Goal: Task Accomplishment & Management: Complete application form

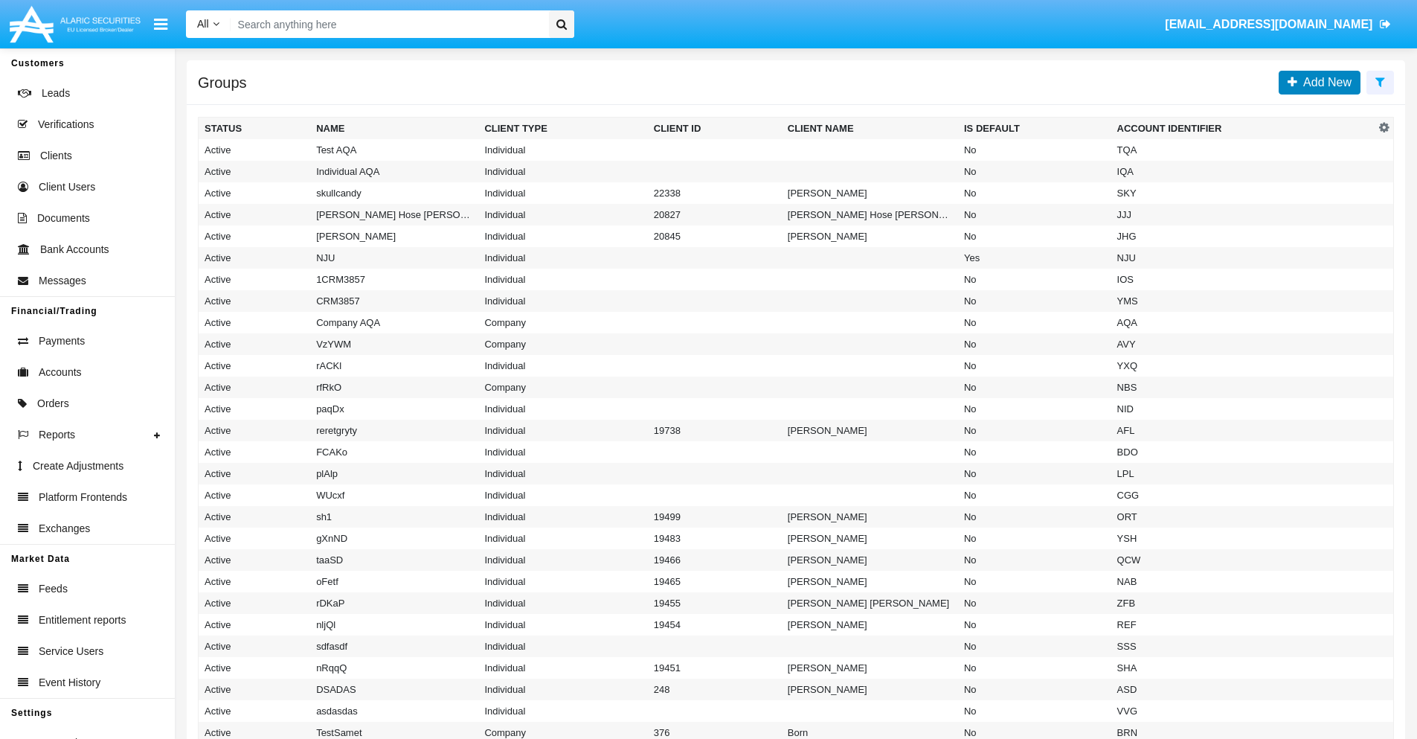
click at [1324, 82] on span "Add New" at bounding box center [1324, 82] width 54 height 13
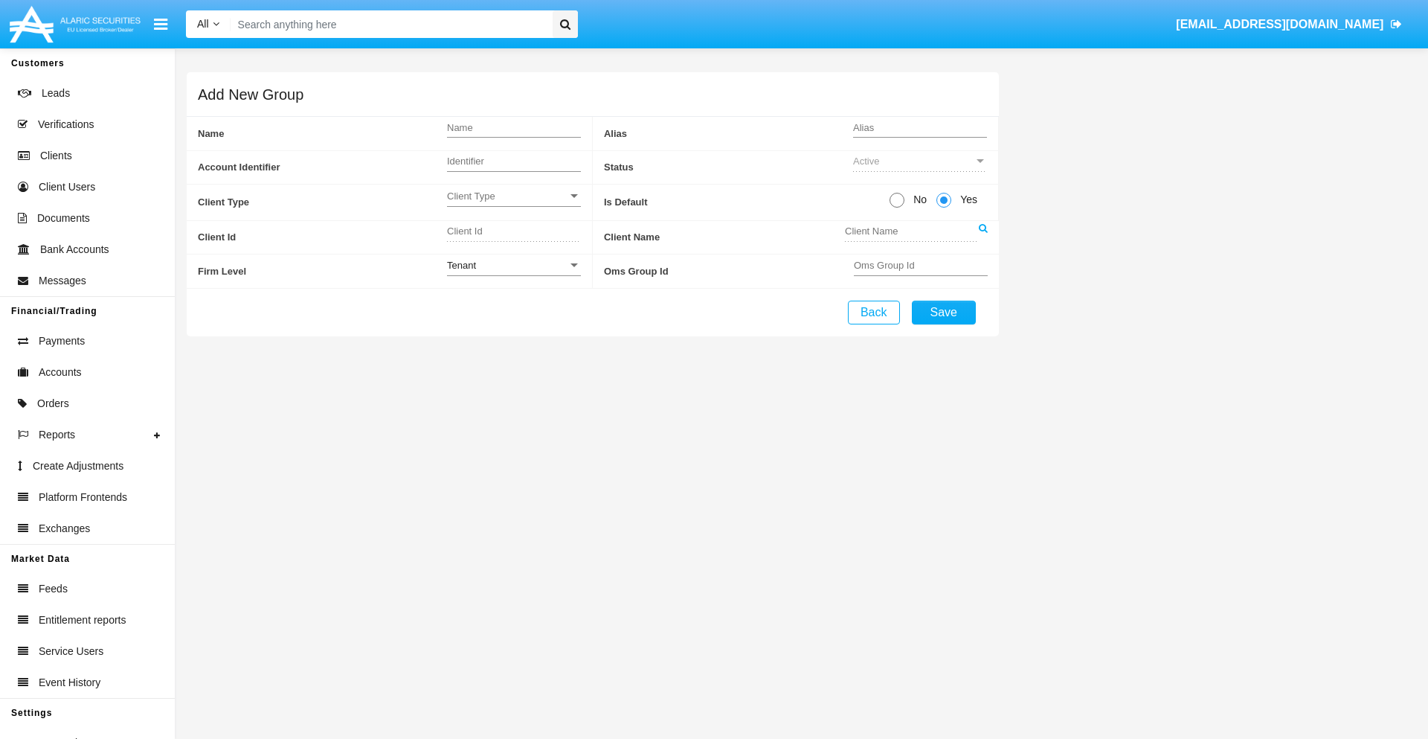
click at [917, 199] on span "No" at bounding box center [918, 200] width 26 height 16
click at [897, 208] on input "No" at bounding box center [896, 208] width 1 height 1
radio input "true"
type input "MxeYw"
type input "X"
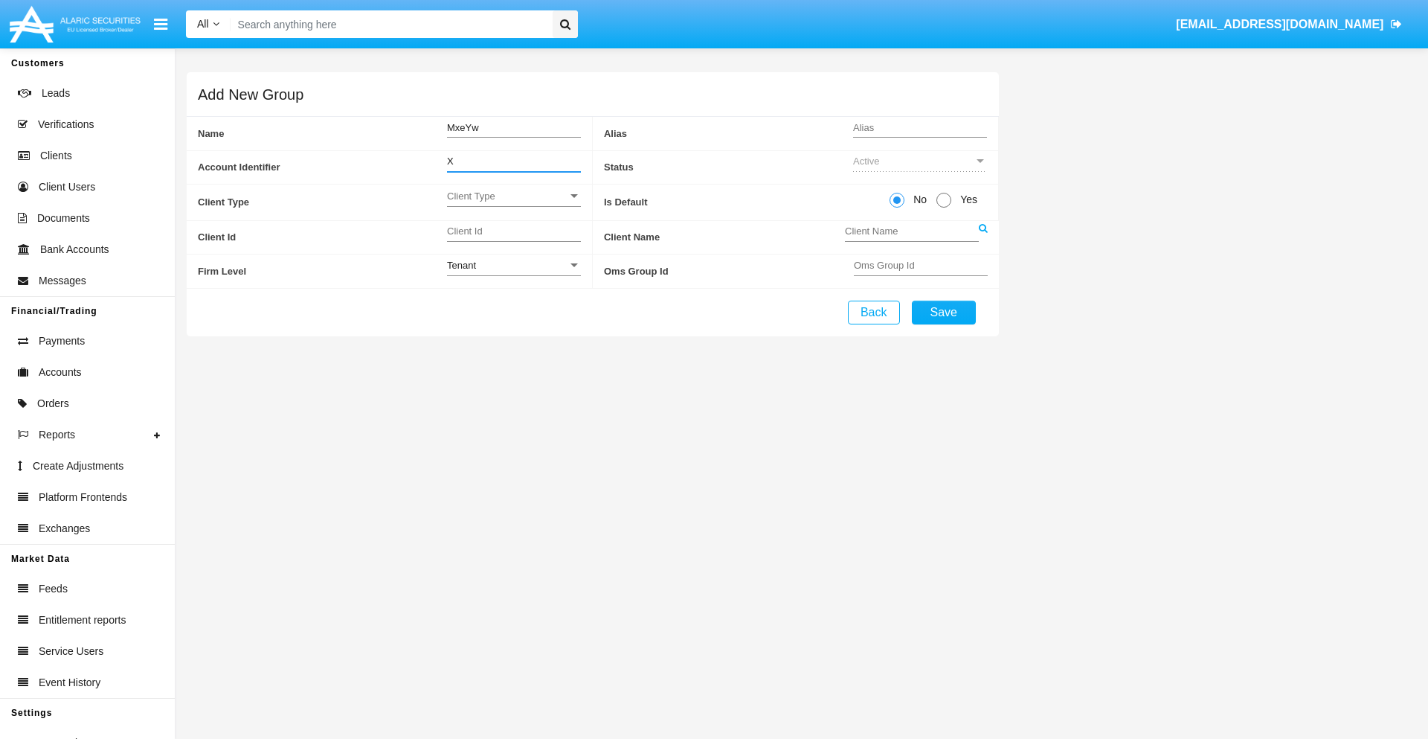
click at [513, 196] on span "Client Type" at bounding box center [507, 196] width 121 height 13
click at [513, 204] on span "Individual" at bounding box center [514, 204] width 134 height 29
click at [513, 265] on div "Tenant" at bounding box center [507, 265] width 121 height 13
click at [513, 273] on span "Tenant" at bounding box center [514, 273] width 134 height 29
type input "RVvUe"
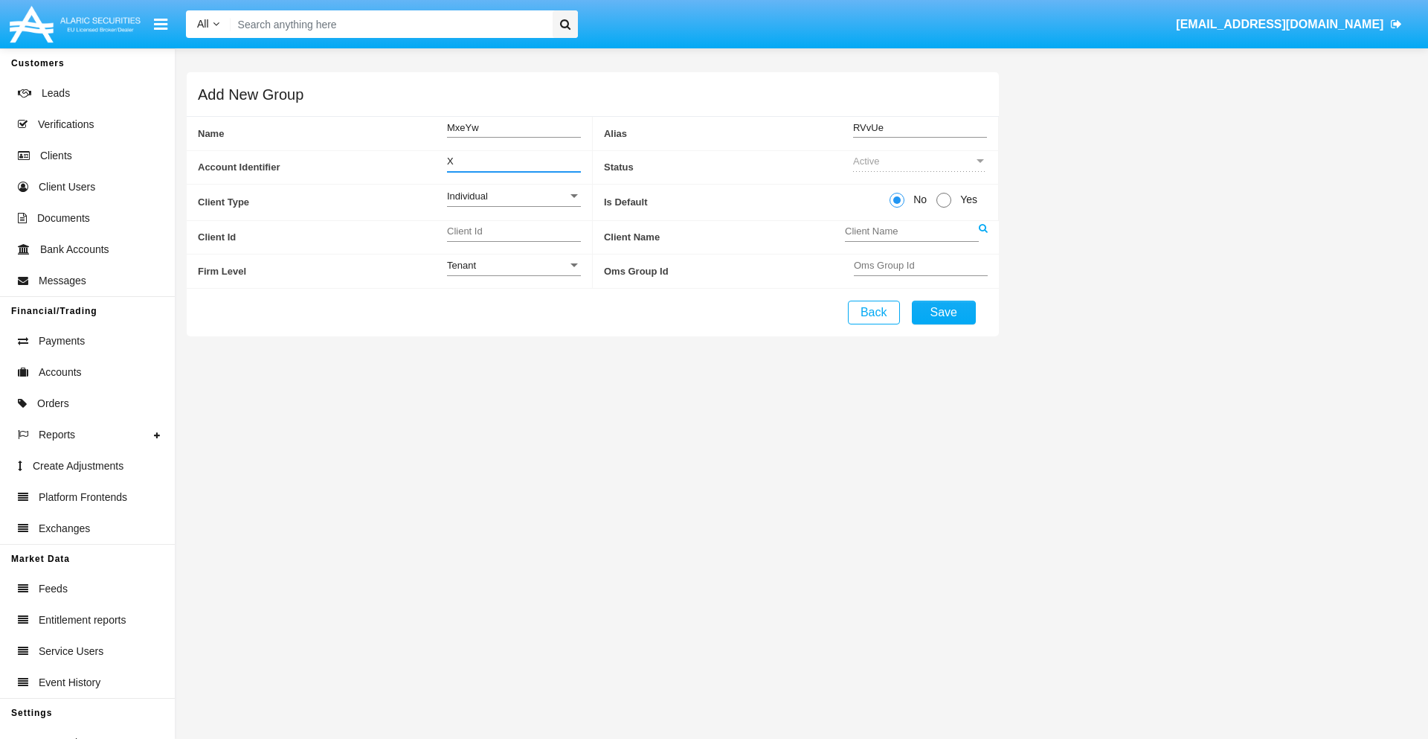
type input "X"
click at [943, 312] on button "Save" at bounding box center [944, 313] width 64 height 24
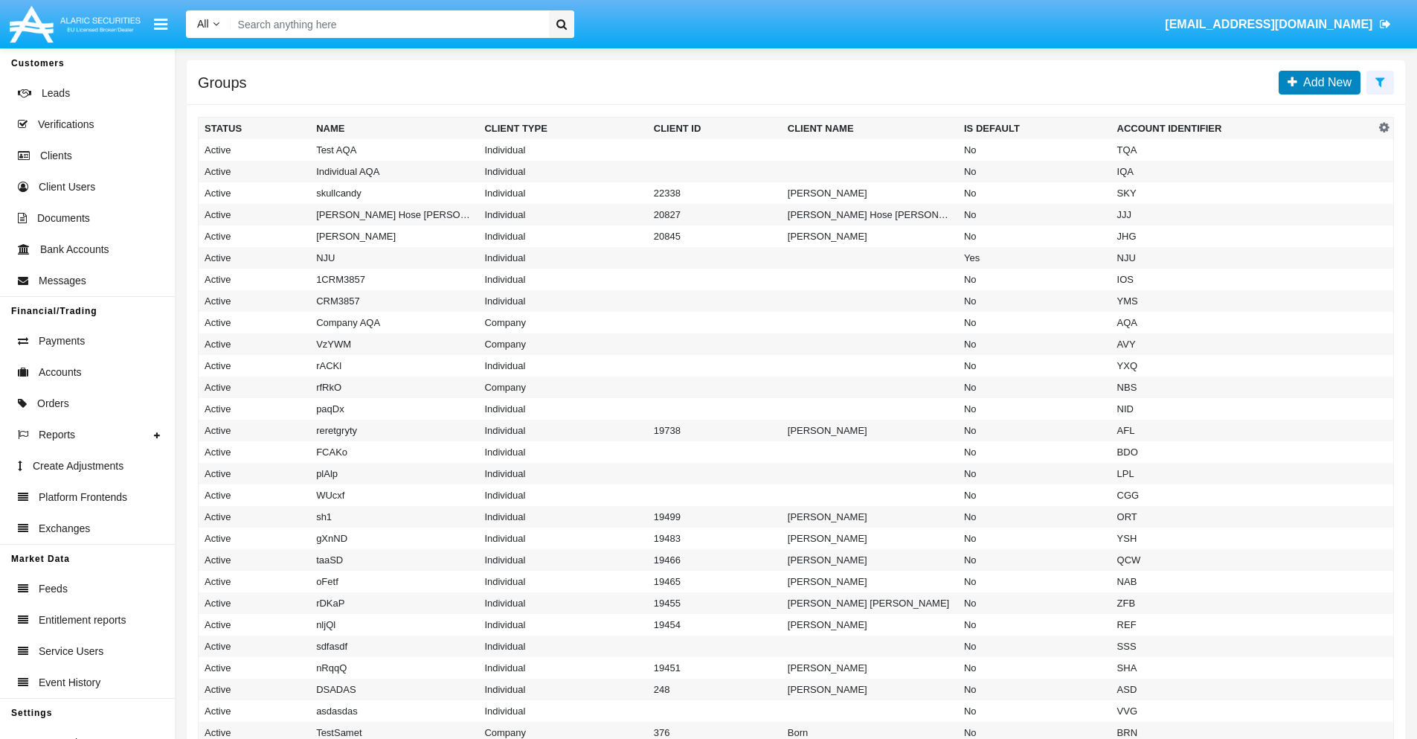
click at [1324, 82] on span "Add New" at bounding box center [1324, 82] width 54 height 13
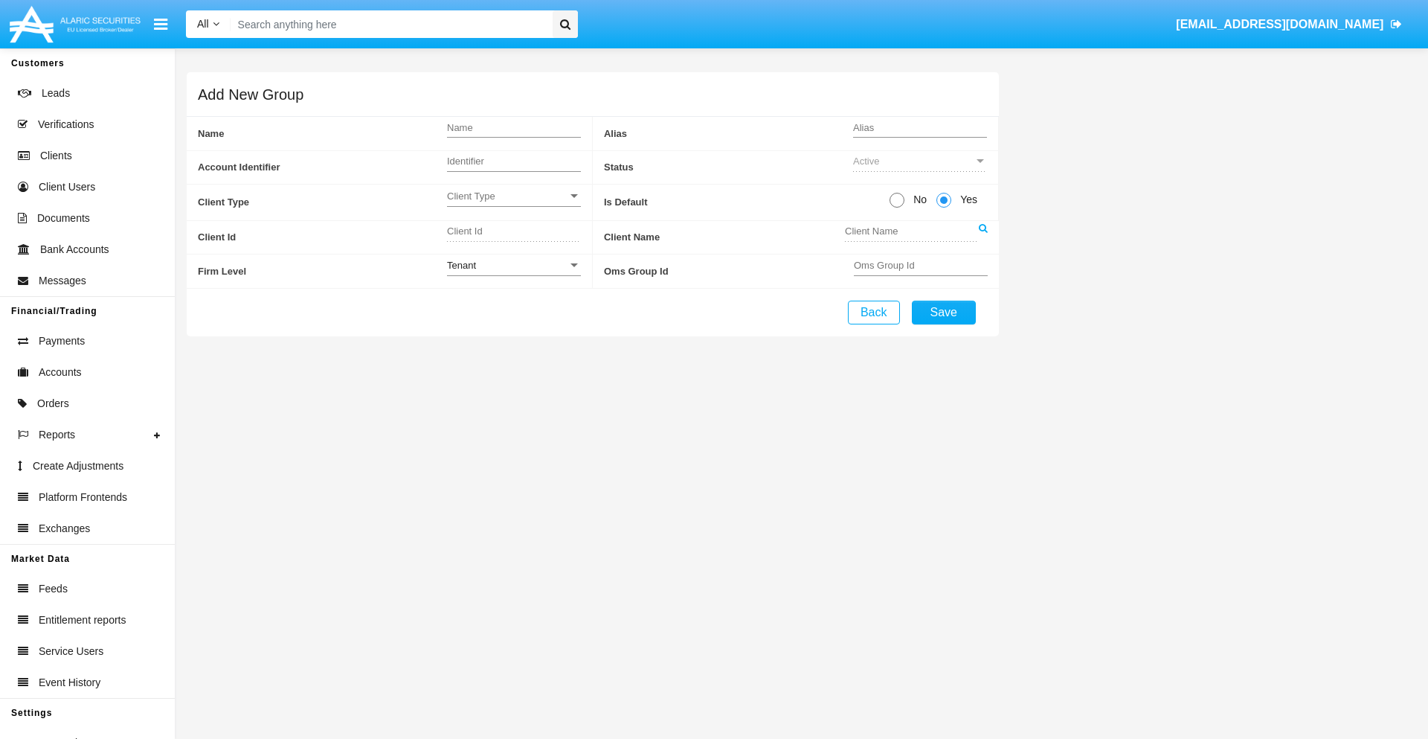
click at [917, 199] on span "No" at bounding box center [918, 200] width 26 height 16
click at [897, 208] on input "No" at bounding box center [896, 208] width 1 height 1
radio input "true"
click at [513, 196] on span "Client Type" at bounding box center [507, 196] width 121 height 13
click at [513, 233] on span "Company" at bounding box center [514, 233] width 134 height 29
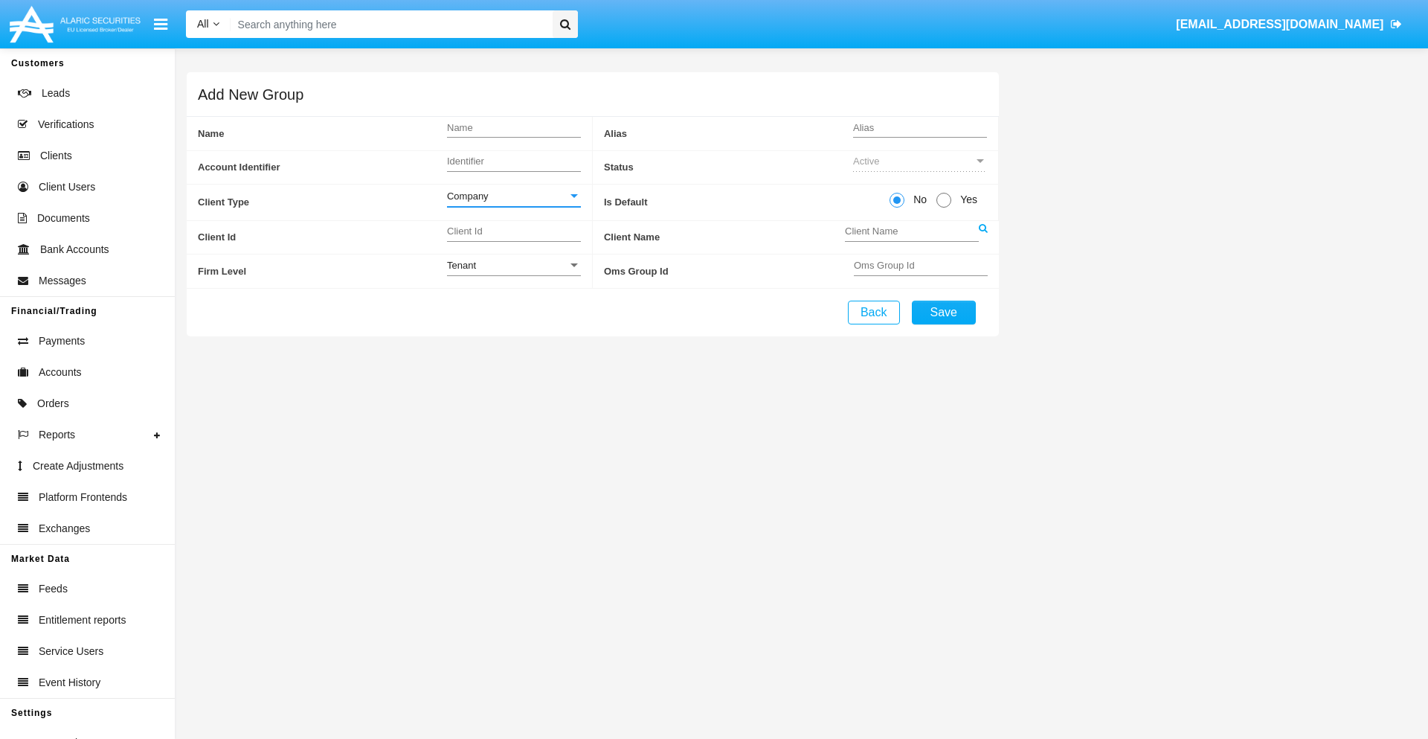
click at [983, 237] on link at bounding box center [983, 237] width 9 height 33
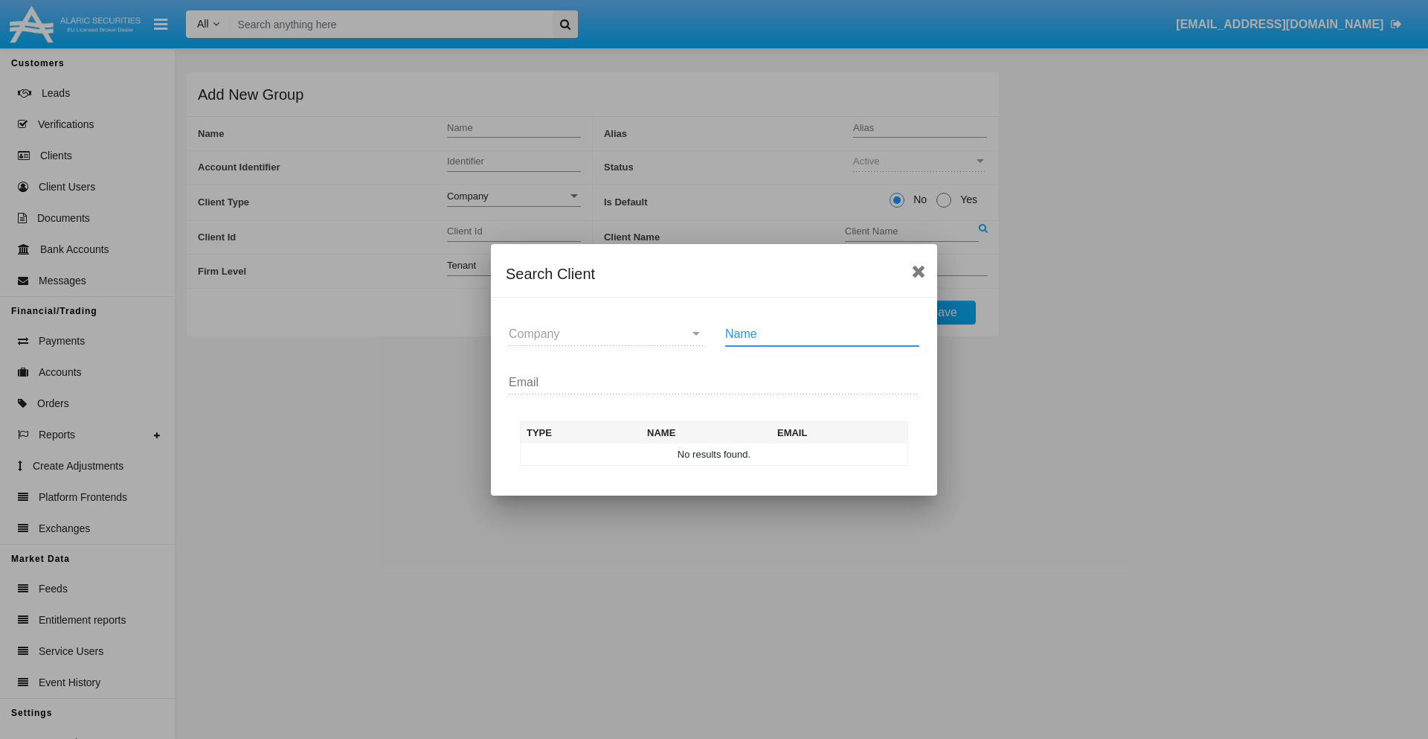
click at [822, 333] on input "Name" at bounding box center [822, 333] width 194 height 13
type input "FlashTurtles"
click at [728, 454] on td "FlashTurtles" at bounding box center [727, 454] width 156 height 22
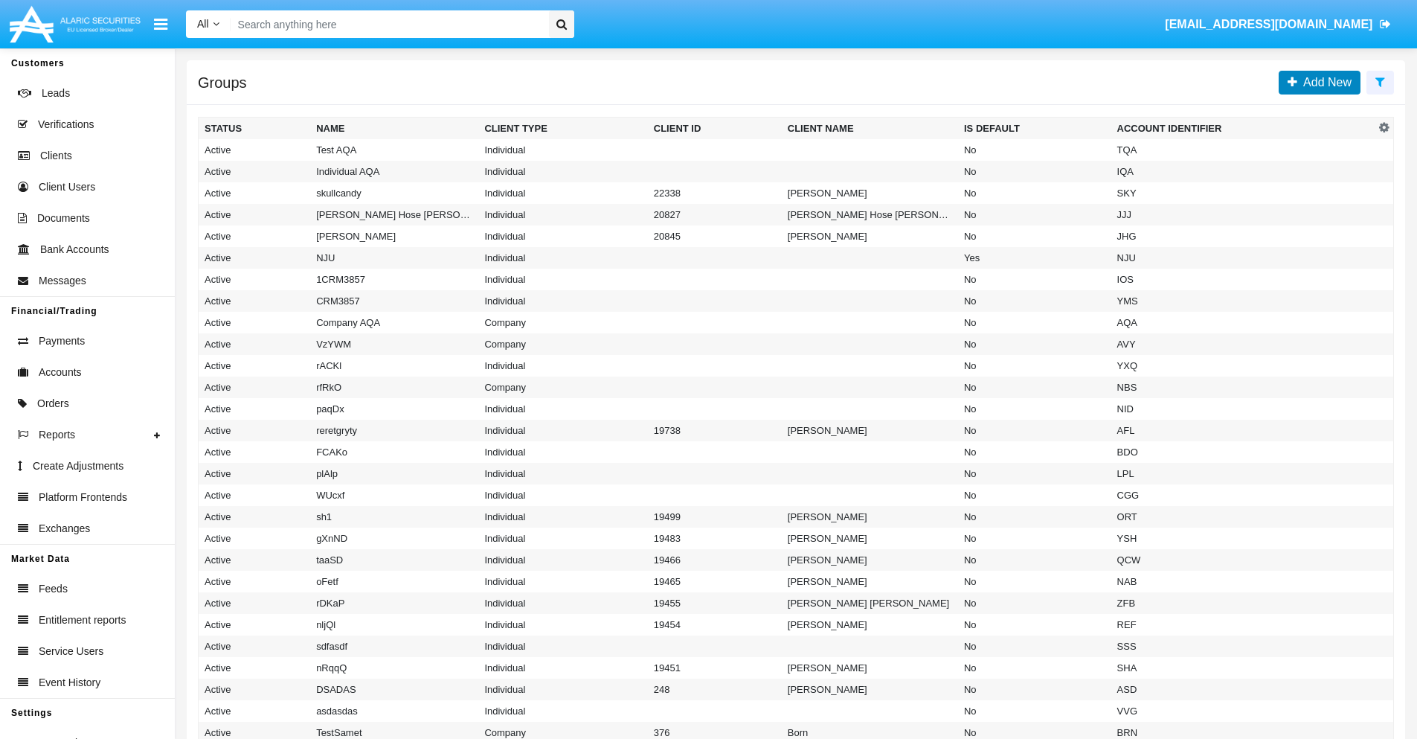
click at [1324, 82] on span "Add New" at bounding box center [1324, 82] width 54 height 13
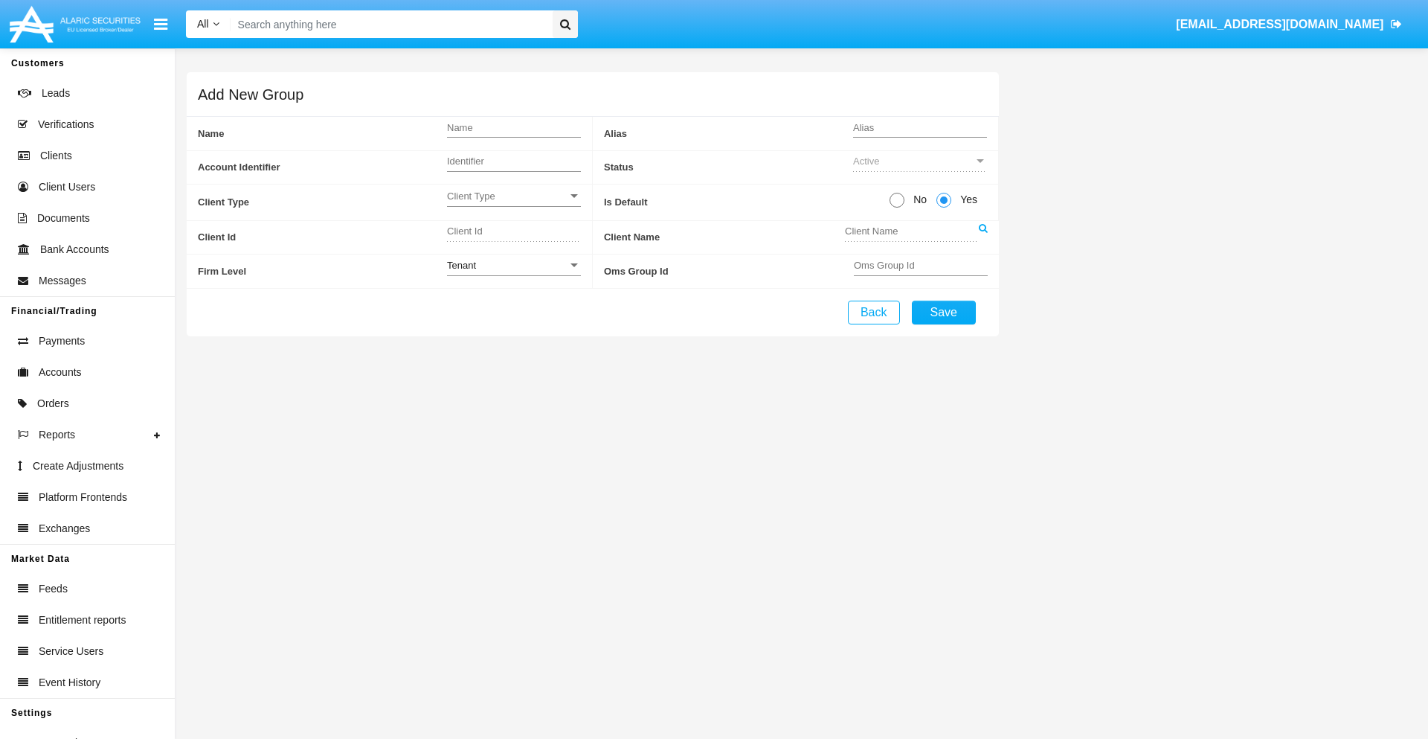
click at [917, 199] on span "No" at bounding box center [918, 200] width 26 height 16
click at [897, 208] on input "No" at bounding box center [896, 208] width 1 height 1
radio input "true"
click at [513, 196] on span "Client Type" at bounding box center [507, 196] width 121 height 13
click at [513, 204] on span "Individual" at bounding box center [514, 204] width 134 height 29
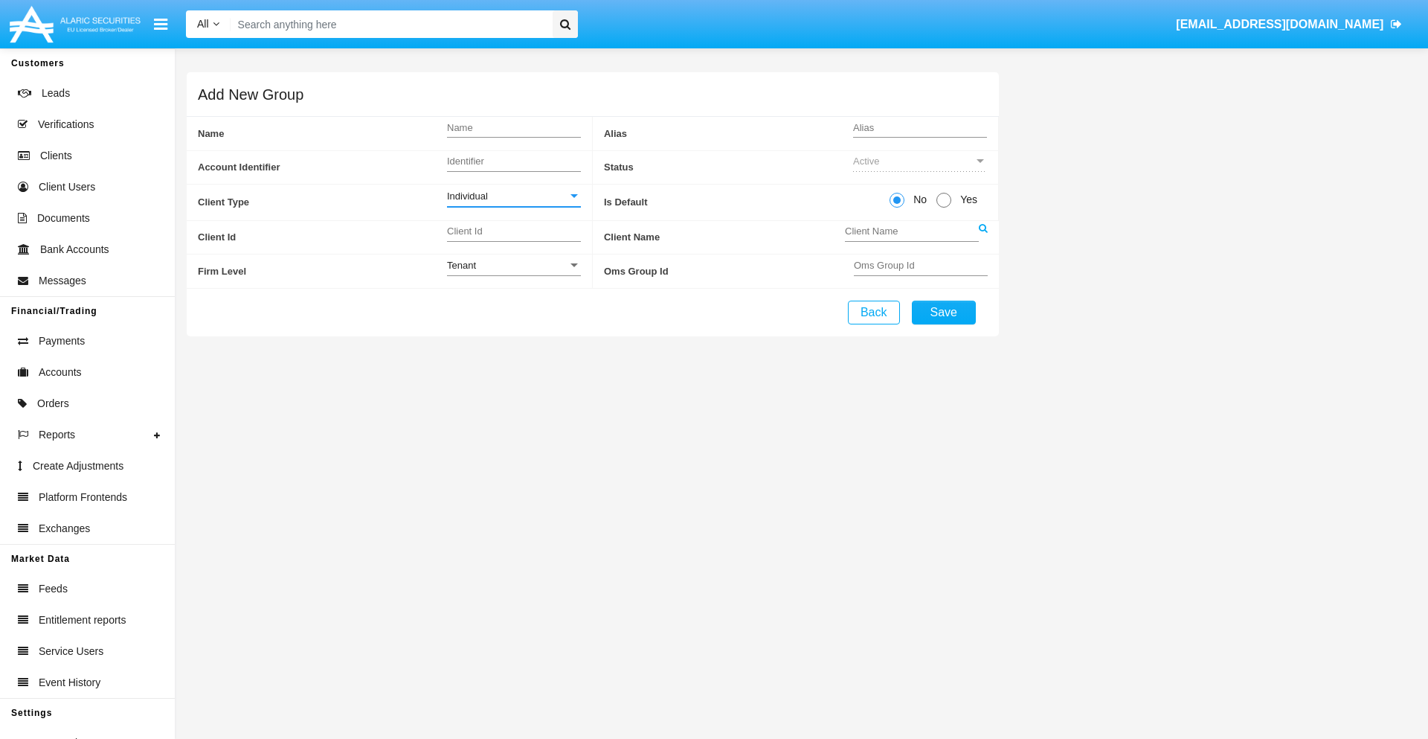
click at [983, 237] on link at bounding box center [983, 237] width 9 height 33
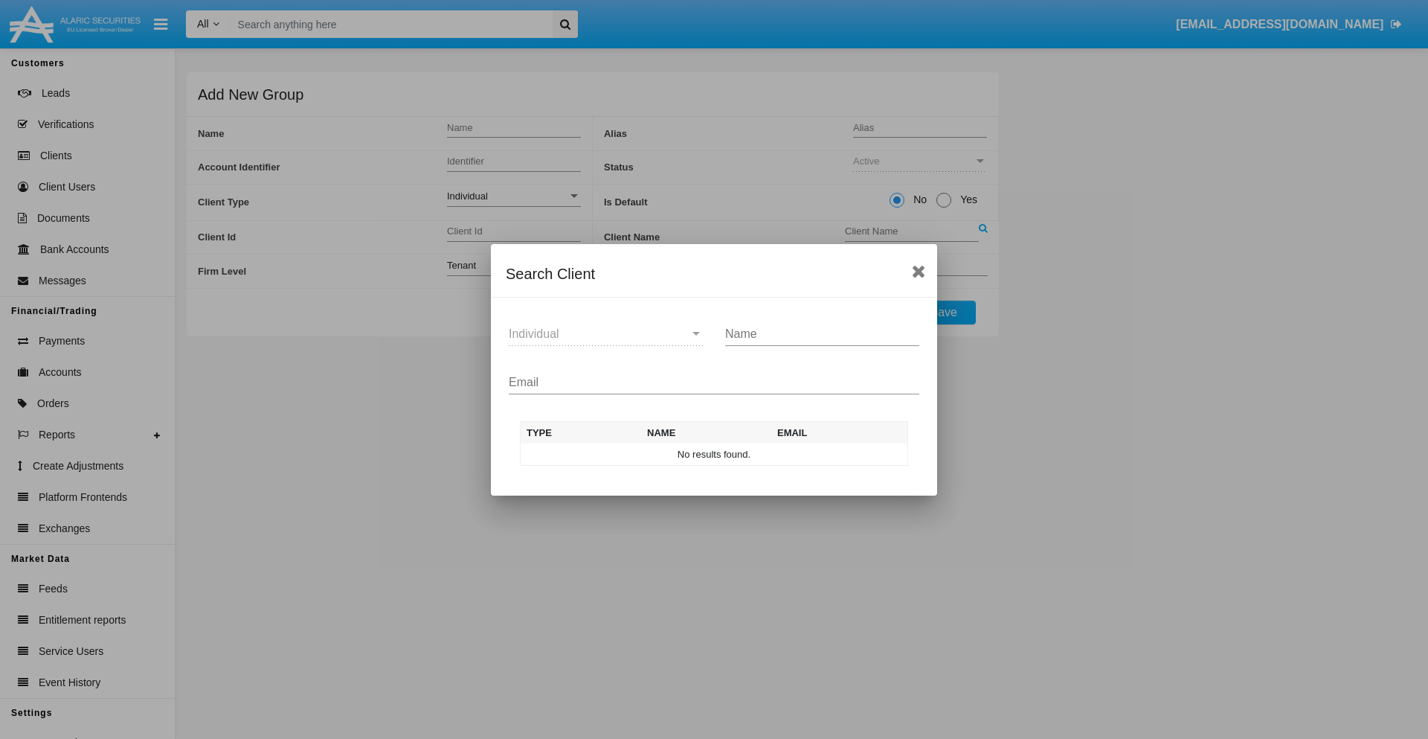
click at [714, 382] on input "Email" at bounding box center [714, 382] width 411 height 13
type input "test-user-snake@aqa.com"
click at [836, 454] on td "test-user-snake@aqa.com" at bounding box center [837, 454] width 143 height 22
